Goal: Transaction & Acquisition: Purchase product/service

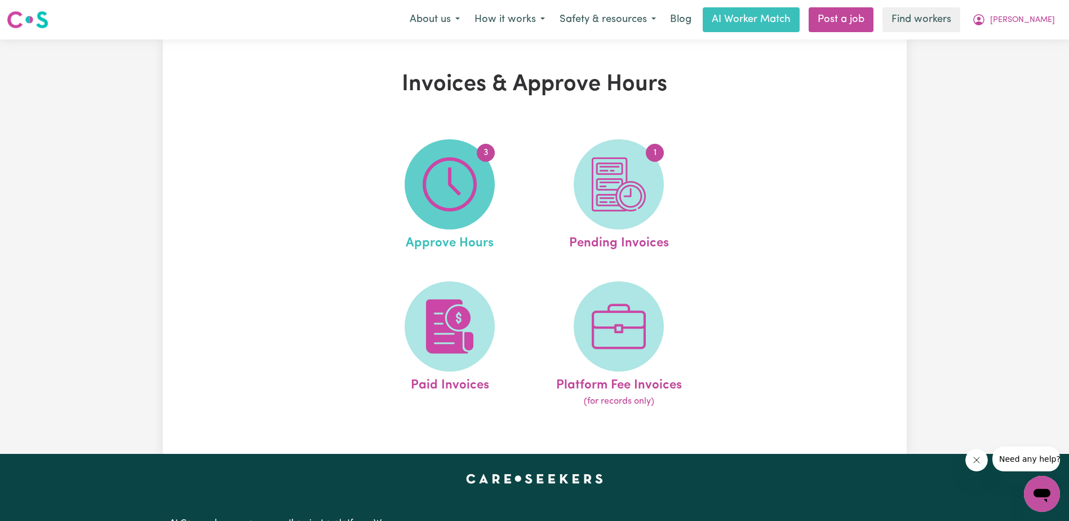
click at [438, 202] on img at bounding box center [450, 184] width 54 height 54
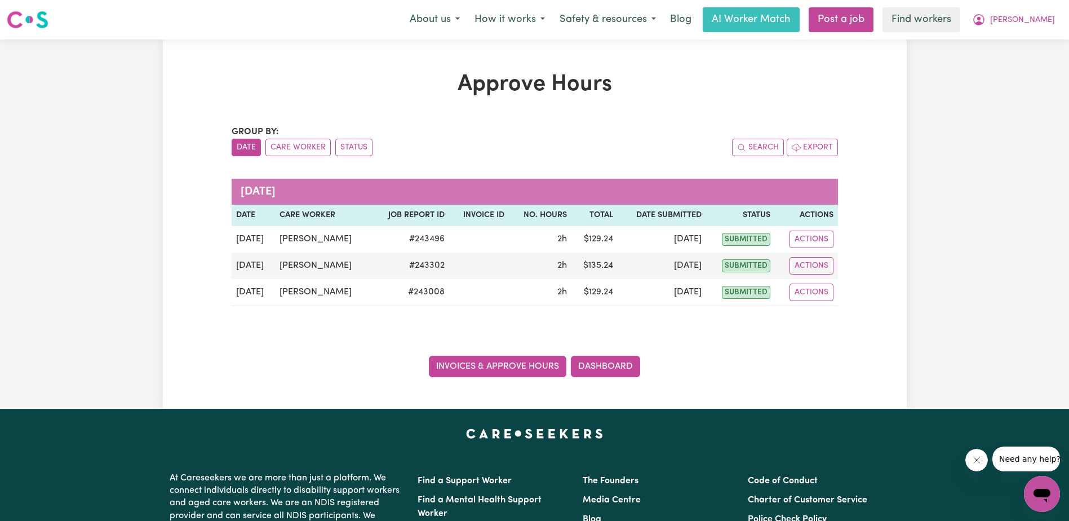
click at [512, 363] on link "Invoices & Approve Hours" at bounding box center [497, 366] width 137 height 21
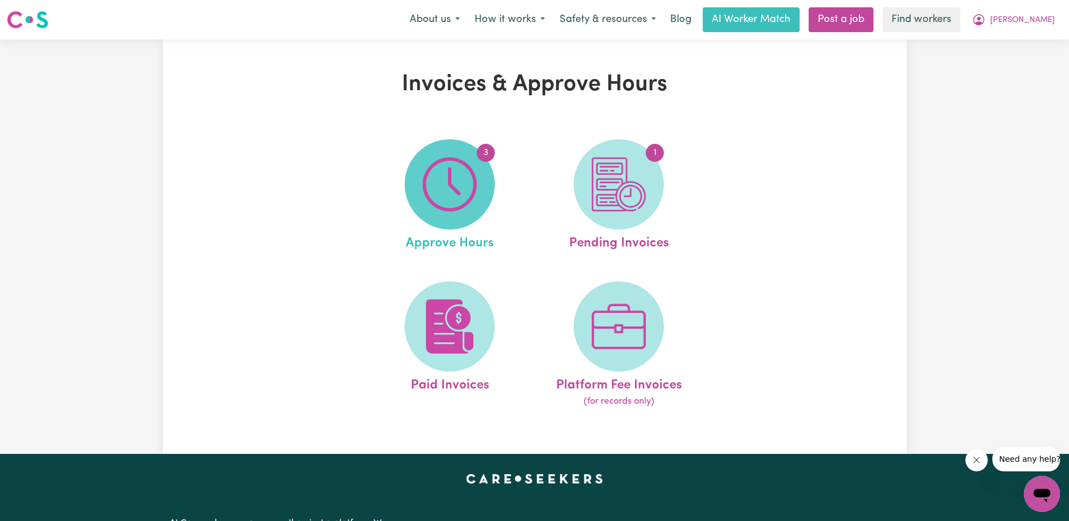
click at [451, 195] on img at bounding box center [450, 184] width 54 height 54
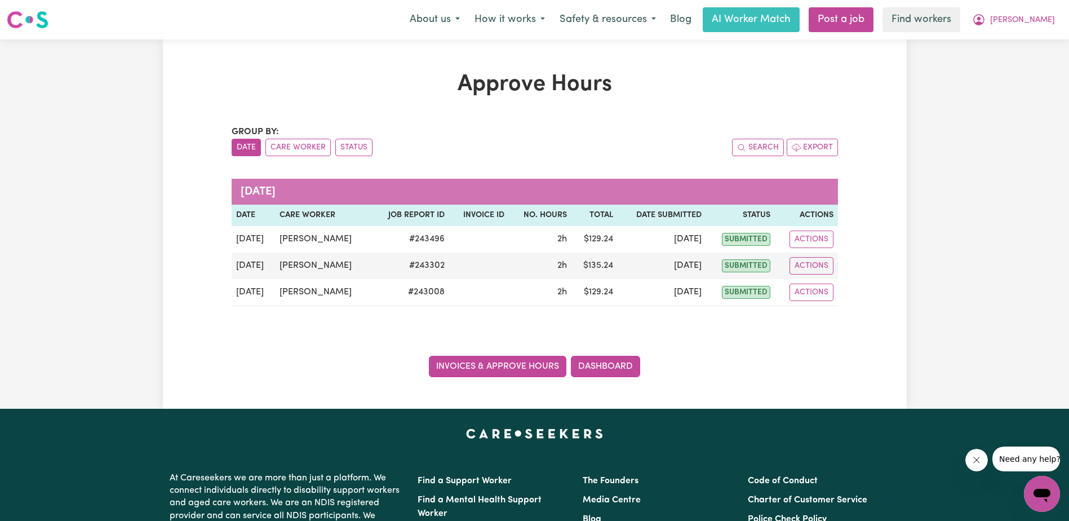
click at [517, 366] on link "Invoices & Approve Hours" at bounding box center [497, 366] width 137 height 21
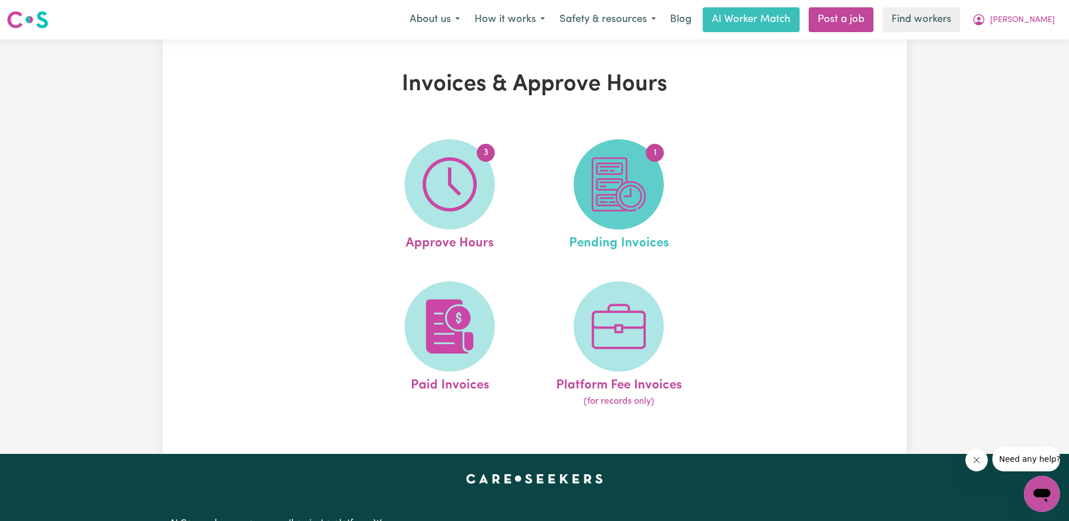
click at [615, 185] on img at bounding box center [619, 184] width 54 height 54
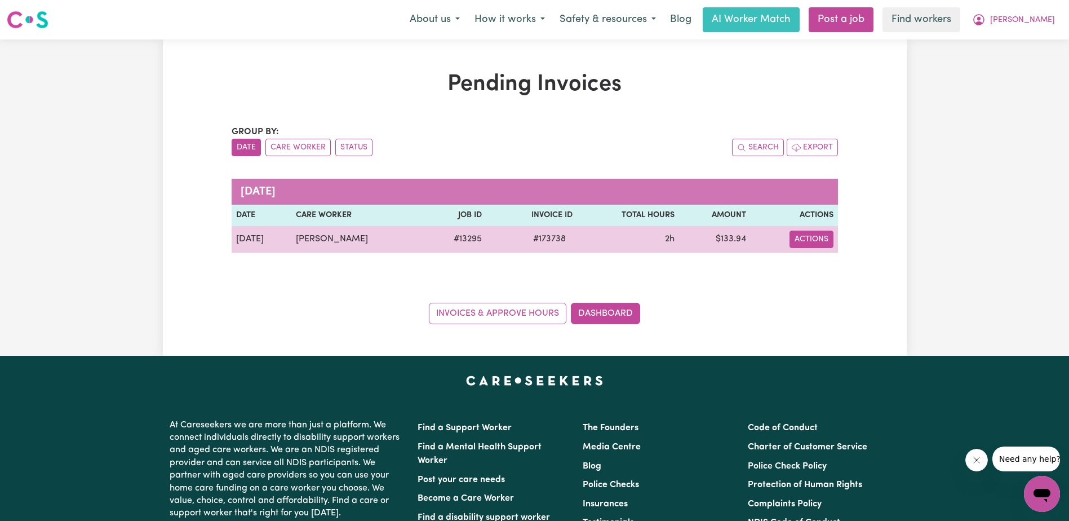
click at [808, 238] on button "Actions" at bounding box center [811, 238] width 44 height 17
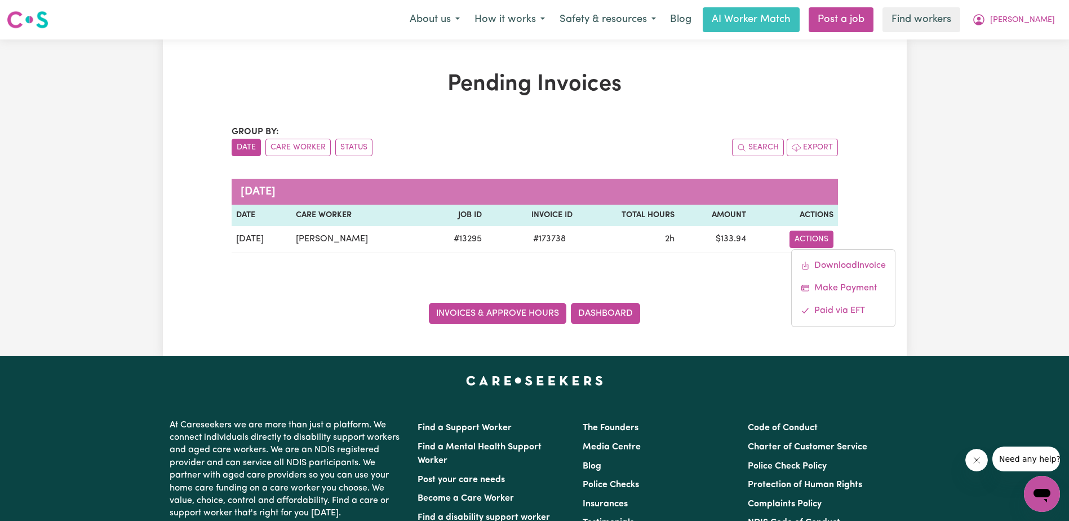
click at [485, 312] on link "Invoices & Approve Hours" at bounding box center [497, 313] width 137 height 21
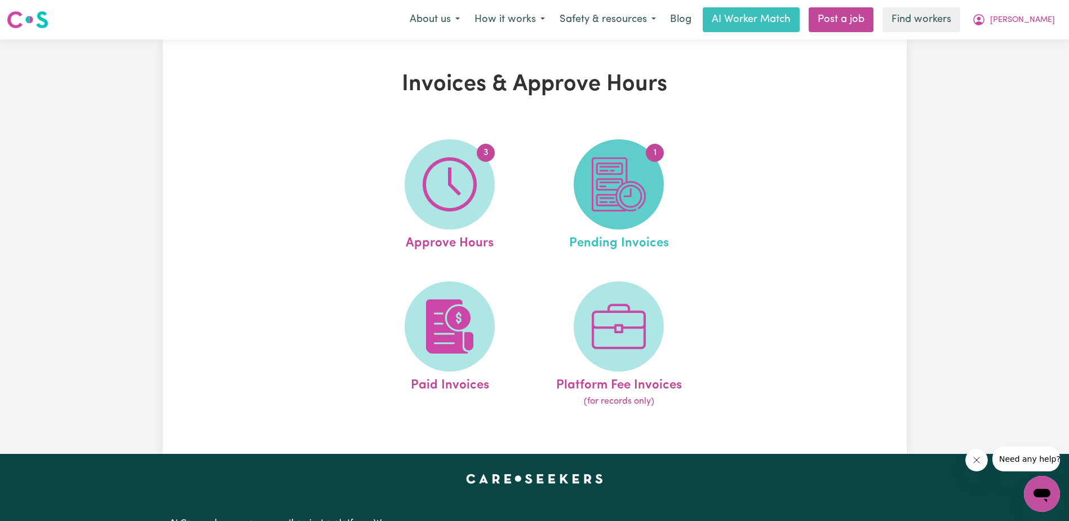
click at [628, 193] on img at bounding box center [619, 184] width 54 height 54
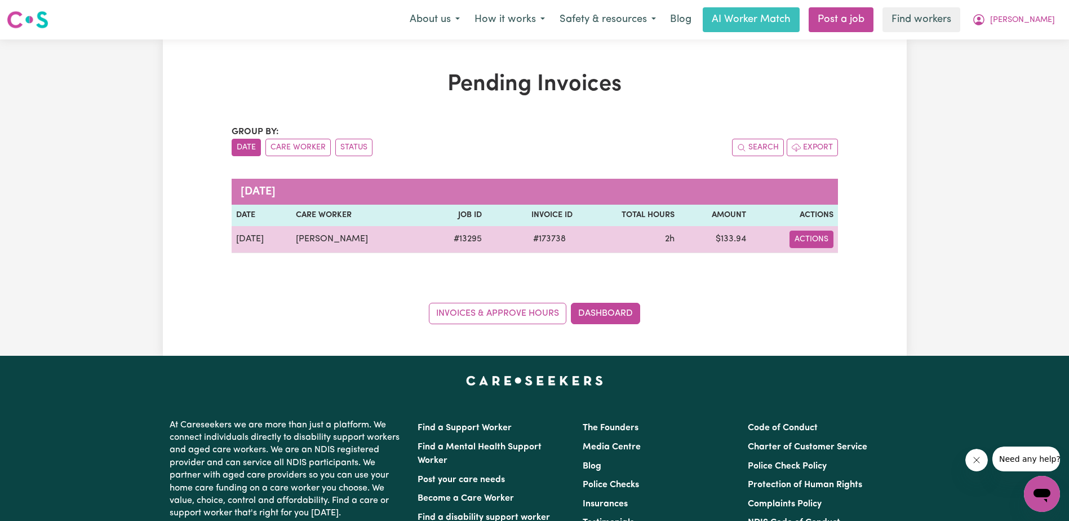
click at [809, 234] on button "Actions" at bounding box center [811, 238] width 44 height 17
click at [818, 282] on link "Make Payment" at bounding box center [843, 288] width 103 height 23
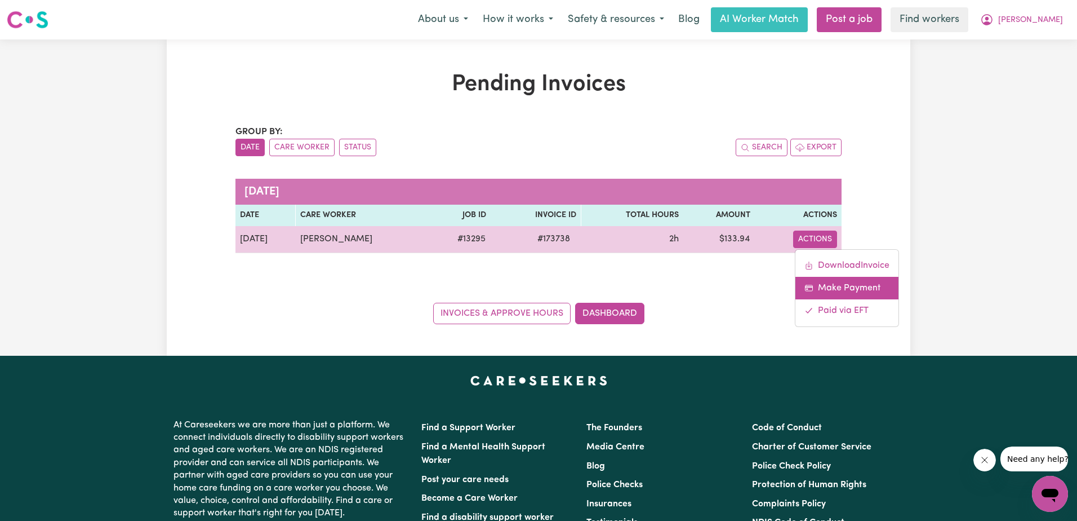
select select "card_1QINzUB2z0xKyepBNbshkzjV"
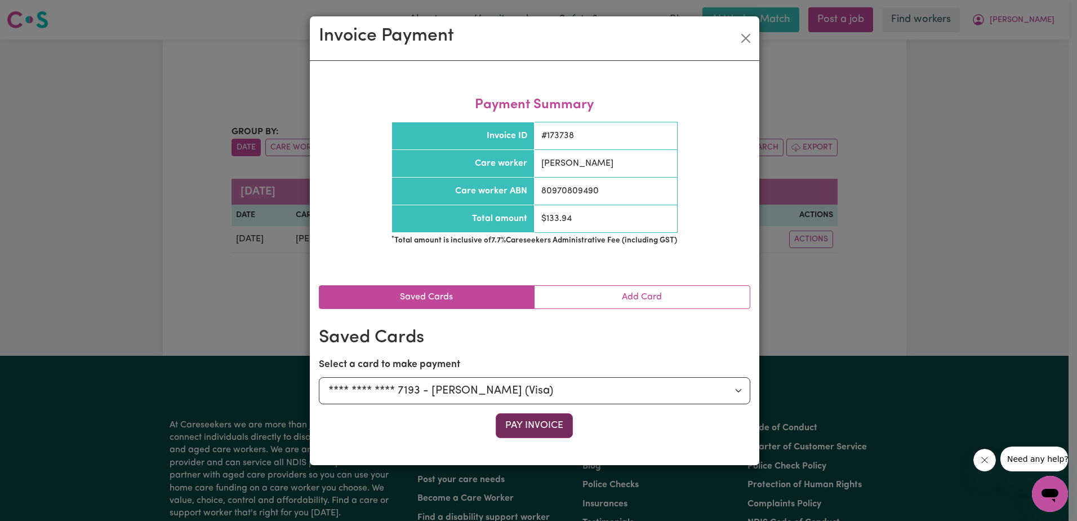
click at [534, 430] on button "Pay Invoice" at bounding box center [534, 425] width 77 height 25
